Goal: Information Seeking & Learning: Learn about a topic

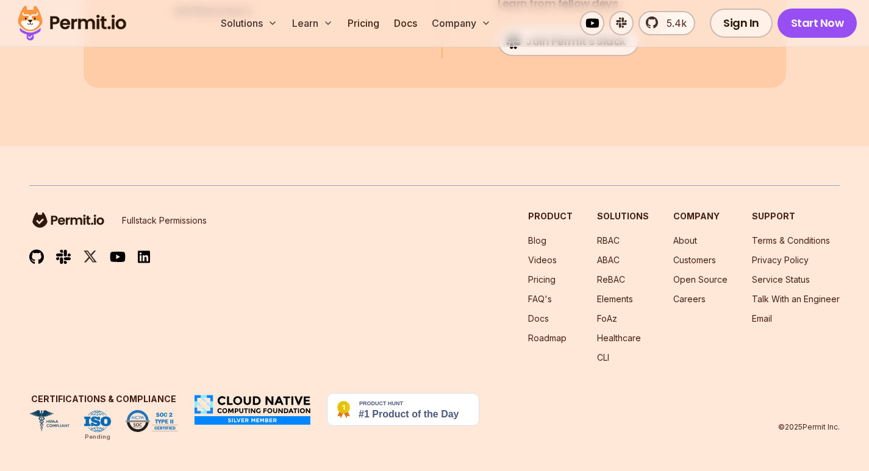
scroll to position [9999, 0]
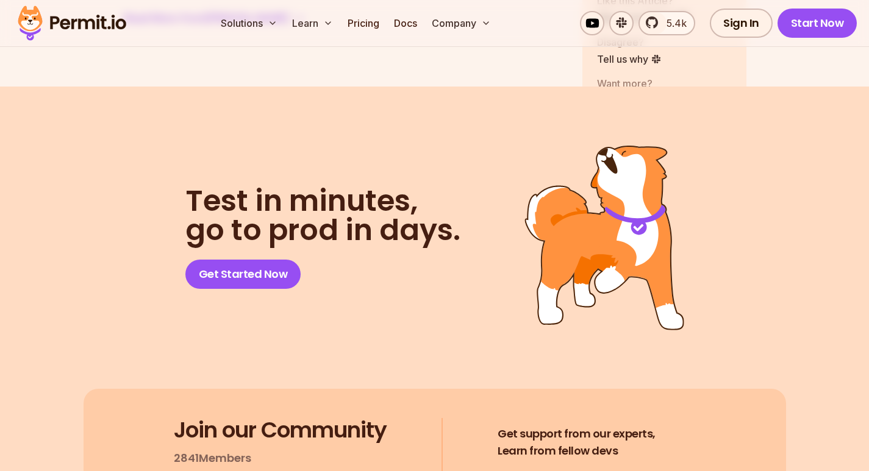
scroll to position [4816, 0]
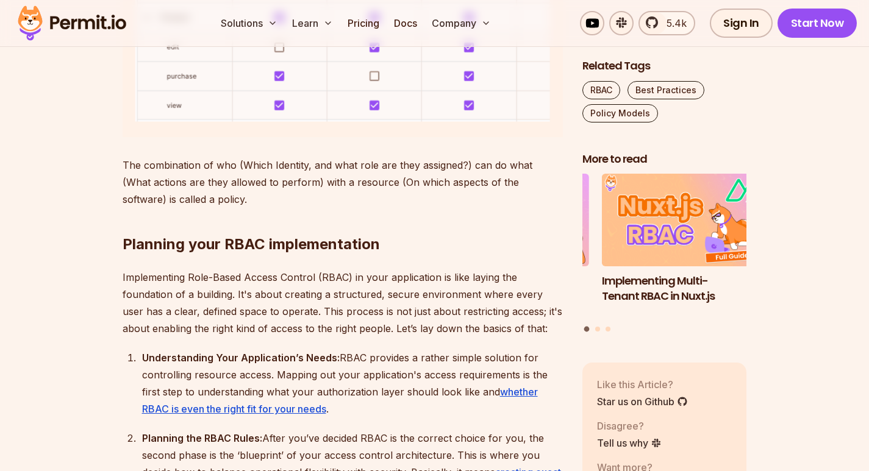
scroll to position [1219, 0]
